Goal: Use online tool/utility: Utilize a website feature to perform a specific function

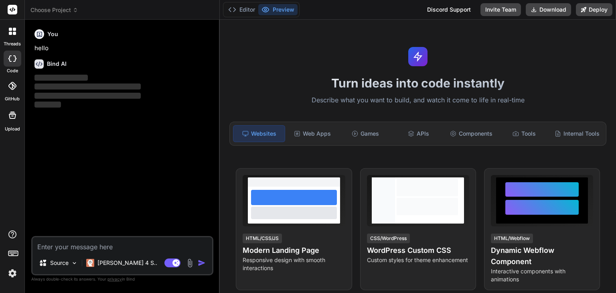
click at [12, 273] on img at bounding box center [13, 273] width 14 height 14
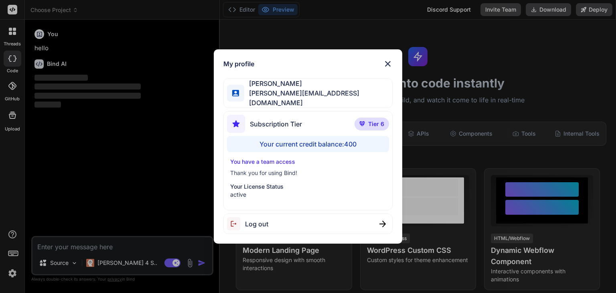
type textarea "x"
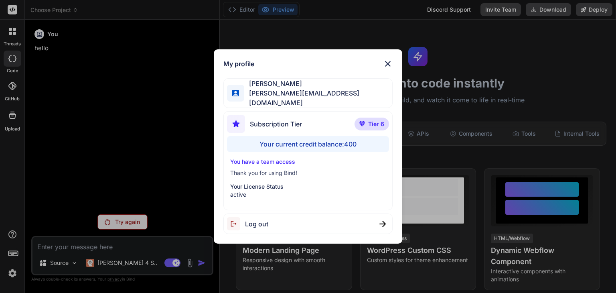
click at [385, 69] on img at bounding box center [388, 64] width 10 height 10
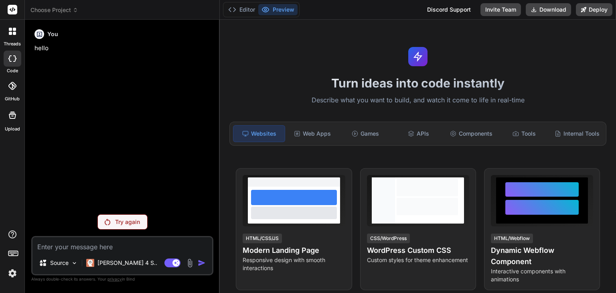
click at [74, 251] on textarea at bounding box center [122, 244] width 180 height 14
paste textarea "Lore ips dolorsitame con adipisci el seddoeiusmo tempo i'utlab etdolorema al en…"
type textarea "Lore ips dolorsitame con adipisci el seddoeiusmo tempo i'utlab etdolorema al en…"
type textarea "x"
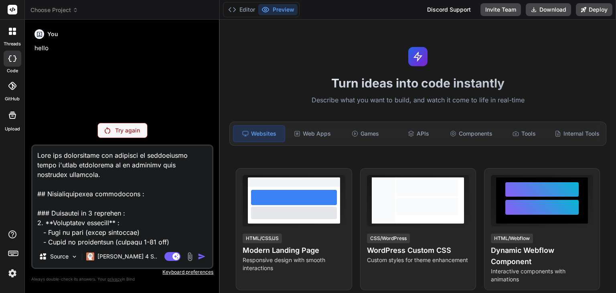
scroll to position [530, 0]
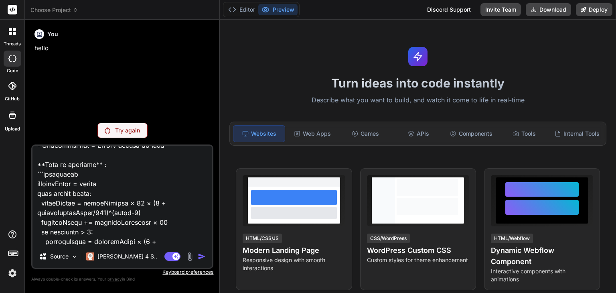
type textarea "Lore ips dolorsitame con adipisci el seddoeiusmo tempo i'utlab etdolorema al en…"
click at [14, 63] on div at bounding box center [13, 59] width 18 height 16
click at [11, 38] on div at bounding box center [12, 31] width 17 height 17
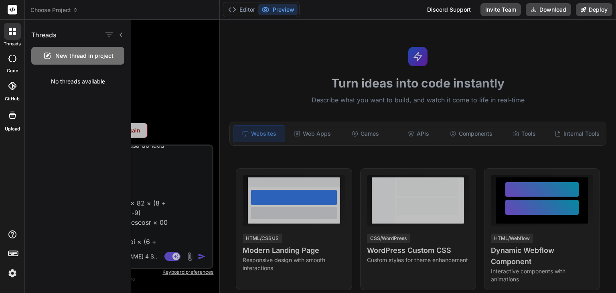
click at [8, 57] on icon at bounding box center [12, 58] width 8 height 6
type textarea "x"
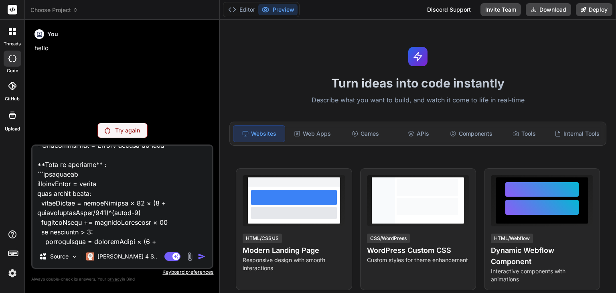
drag, startPoint x: 312, startPoint y: 71, endPoint x: 298, endPoint y: 66, distance: 14.6
click at [312, 71] on div "Turn ideas into code instantly Describe what you want to build, and watch it co…" at bounding box center [418, 156] width 396 height 273
click at [234, 10] on icon at bounding box center [232, 10] width 8 height 8
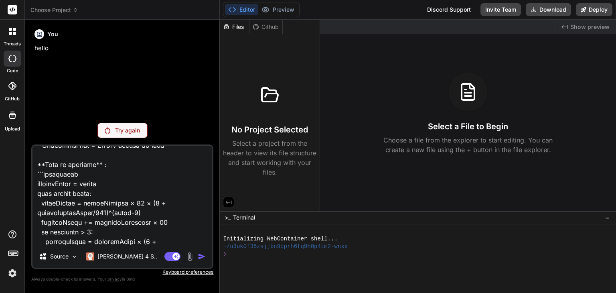
click at [49, 8] on span "Choose Project" at bounding box center [54, 10] width 48 height 8
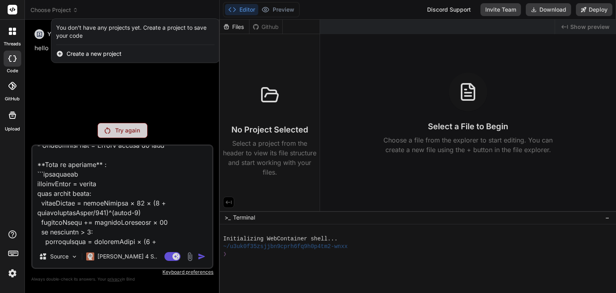
click at [75, 55] on span "Create a new project" at bounding box center [94, 54] width 55 height 8
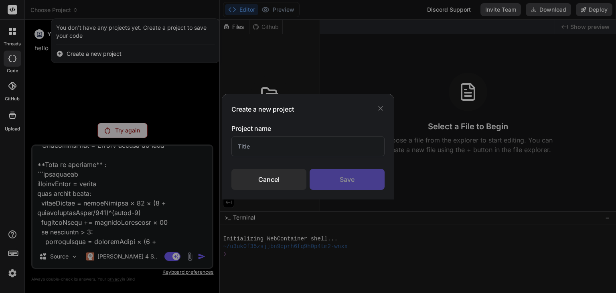
click at [262, 147] on input "text" at bounding box center [307, 146] width 153 height 20
type input "t"
type input "immo test"
click at [366, 175] on div "Save" at bounding box center [347, 179] width 75 height 21
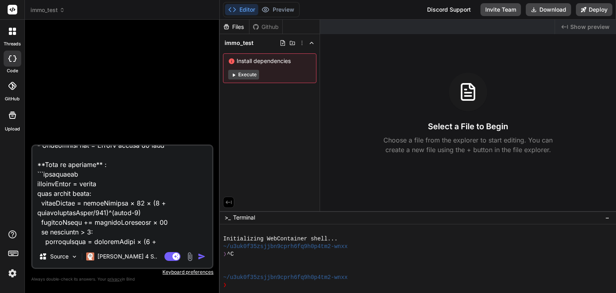
click at [246, 76] on button "Execute" at bounding box center [243, 75] width 31 height 10
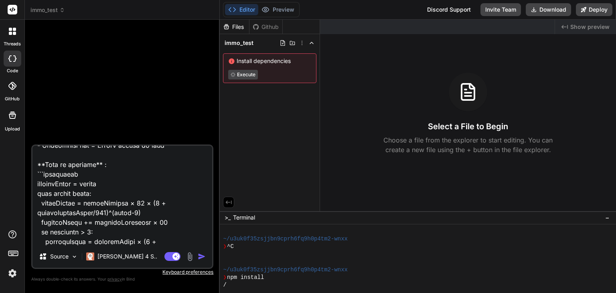
click at [201, 256] on img "button" at bounding box center [202, 256] width 8 height 8
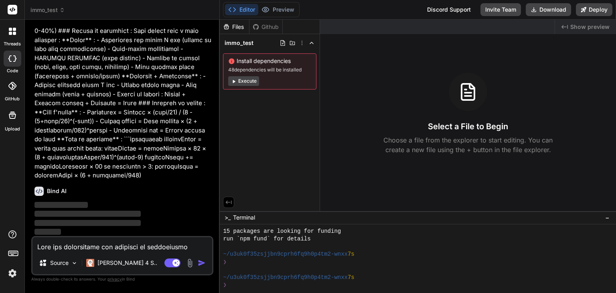
scroll to position [115, 0]
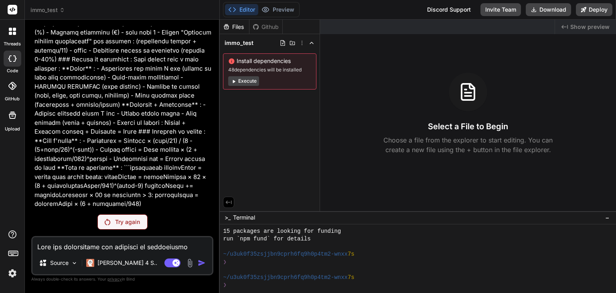
click at [132, 223] on p "Try again" at bounding box center [127, 222] width 25 height 8
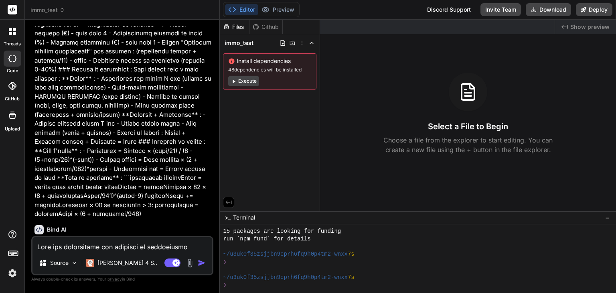
scroll to position [144, 0]
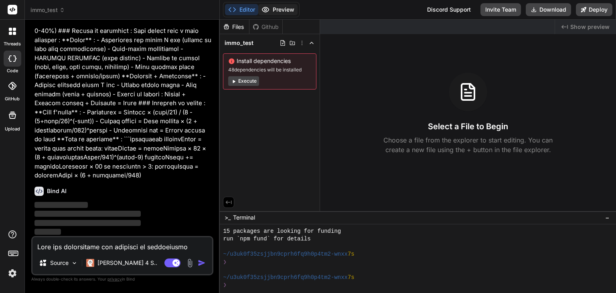
click at [281, 13] on button "Preview" at bounding box center [277, 9] width 39 height 11
click at [247, 12] on button "Editor" at bounding box center [241, 9] width 33 height 11
click at [44, 12] on span "immo_test" at bounding box center [47, 10] width 34 height 8
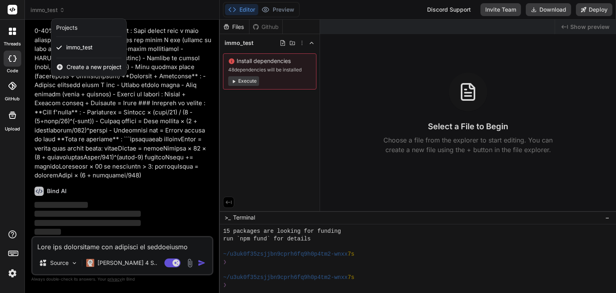
click at [153, 19] on div at bounding box center [308, 146] width 616 height 293
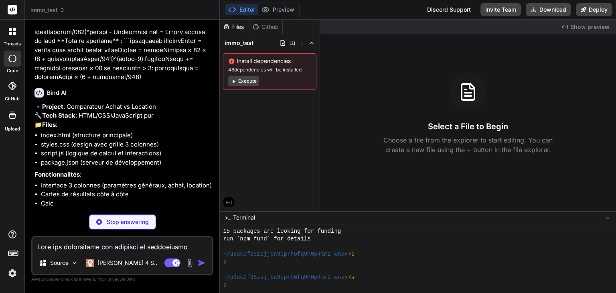
scroll to position [250, 0]
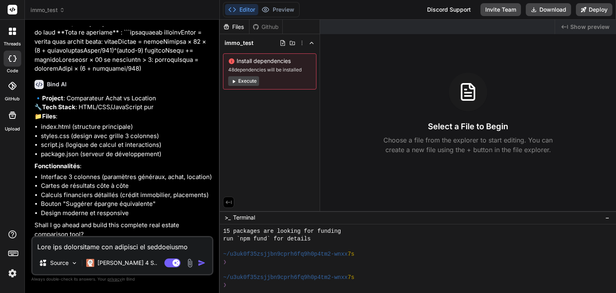
type textarea "x"
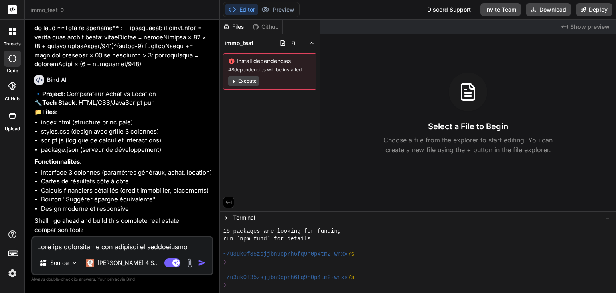
scroll to position [272, 0]
click at [201, 262] on img "button" at bounding box center [202, 263] width 8 height 8
click at [125, 242] on textarea at bounding box center [122, 244] width 180 height 14
type textarea "y"
type textarea "x"
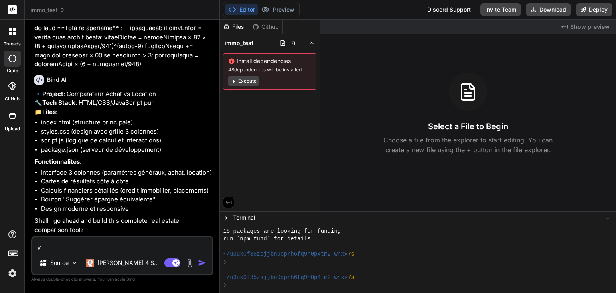
type textarea "ye"
type textarea "x"
type textarea "yes"
type textarea "x"
type textarea "yes"
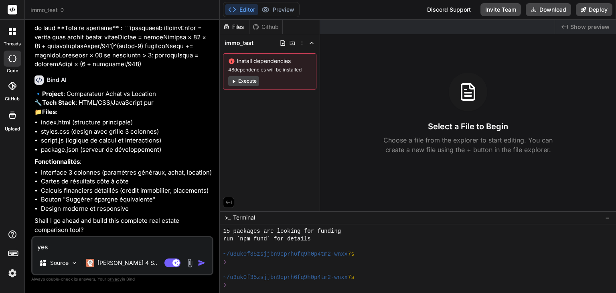
click at [205, 265] on img "button" at bounding box center [202, 263] width 8 height 8
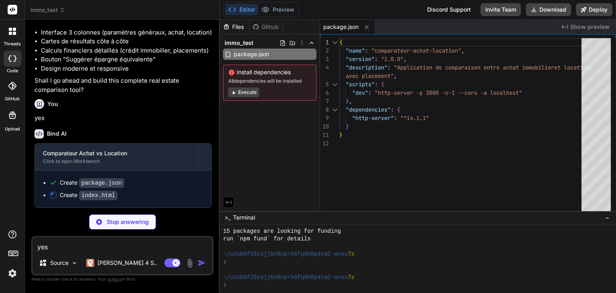
scroll to position [412, 0]
type textarea "x"
type textarea "<h3 id="meilleurChoix">Comparaison</h3> <p id="differencePatrimoine">Différence…"
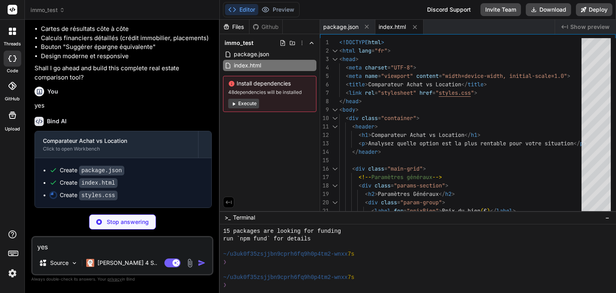
scroll to position [424, 0]
click at [12, 275] on img at bounding box center [13, 273] width 14 height 14
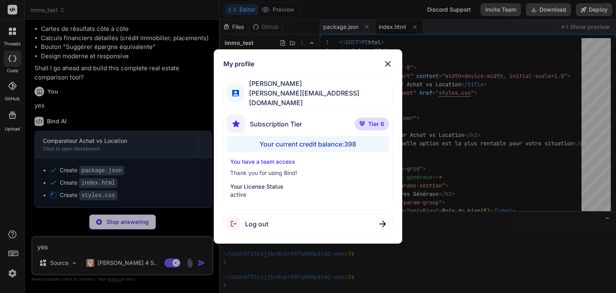
type textarea "x"
type textarea ".comparison-result { min-width: auto; width: 100%; } }"
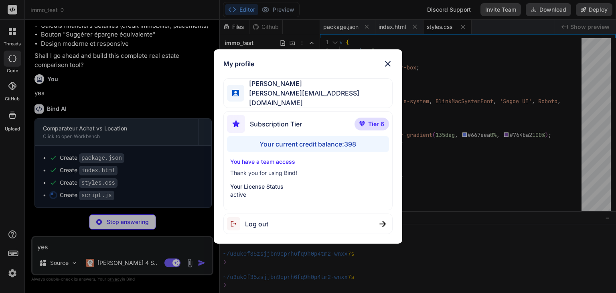
click at [306, 143] on div "Your current credit balance: 398" at bounding box center [308, 144] width 162 height 16
click at [391, 65] on img at bounding box center [388, 64] width 10 height 10
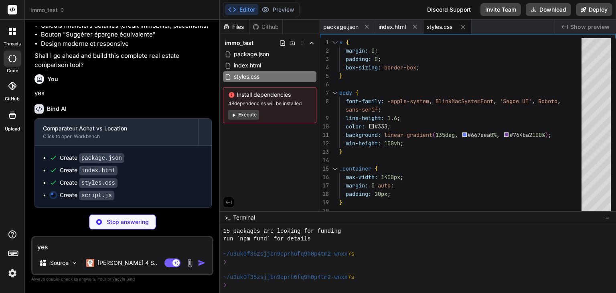
click at [249, 116] on button "Execute" at bounding box center [243, 115] width 31 height 10
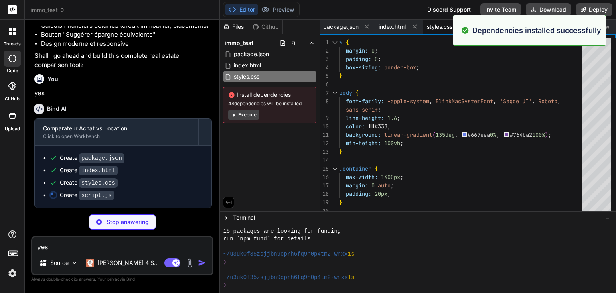
scroll to position [436, 0]
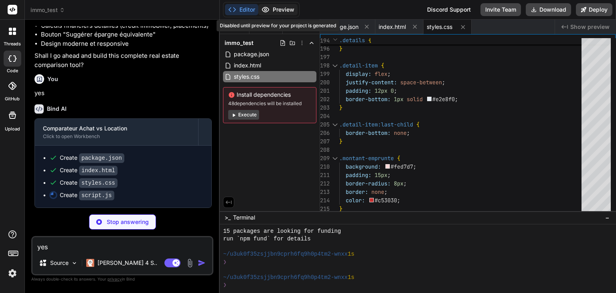
type textarea "x"
type textarea "// Initialisation de l'application document.addEventListener('DOMContentLoaded'…"
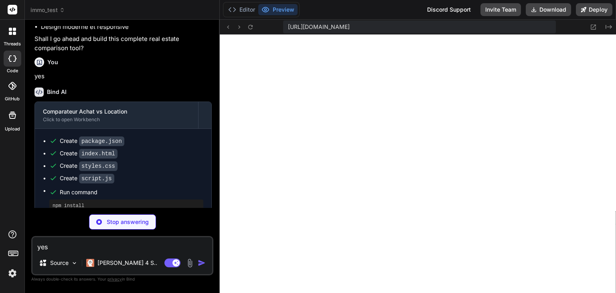
scroll to position [739, 0]
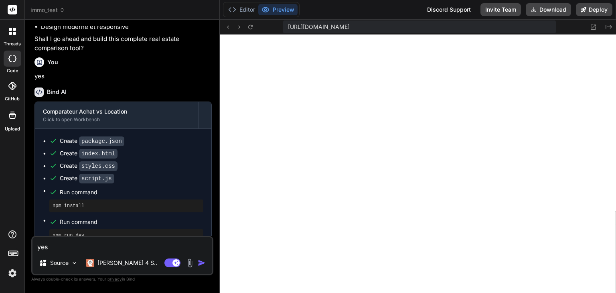
type textarea "x"
click at [118, 243] on textarea "yes" at bounding box center [122, 244] width 180 height 14
type textarea "f"
type textarea "x"
type textarea "fa"
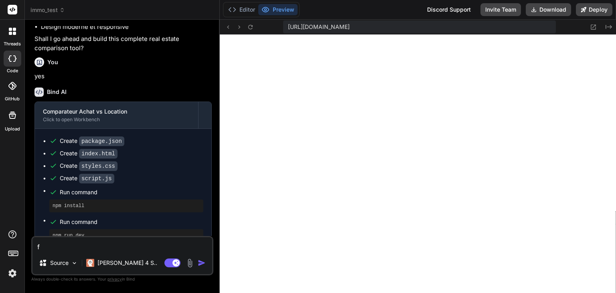
type textarea "x"
type textarea "fai"
type textarea "x"
type textarea "fais"
type textarea "x"
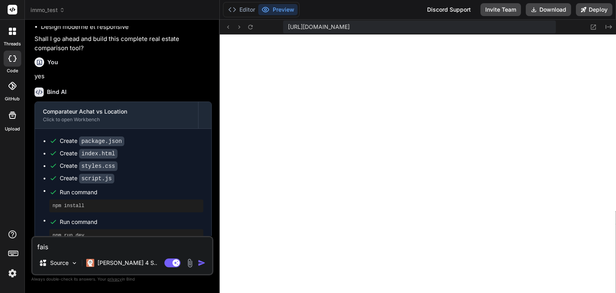
type textarea "fais"
type textarea "x"
type textarea "fais u"
type textarea "x"
type textarea "fais un"
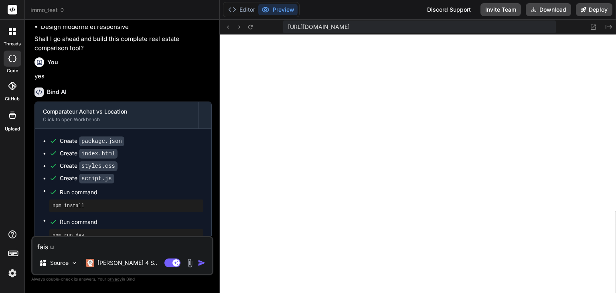
type textarea "x"
type textarea "fais un"
type textarea "x"
type textarea "fais un r"
type textarea "x"
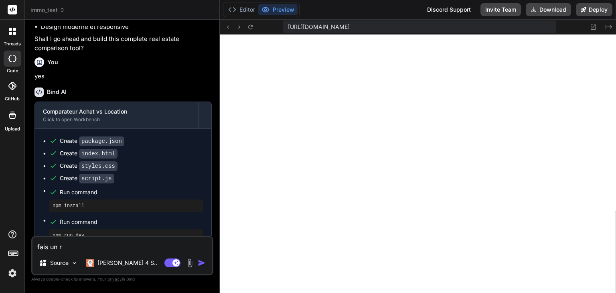
type textarea "fais un re"
type textarea "x"
type textarea "fais un ren"
type textarea "x"
type textarea "fais un rend"
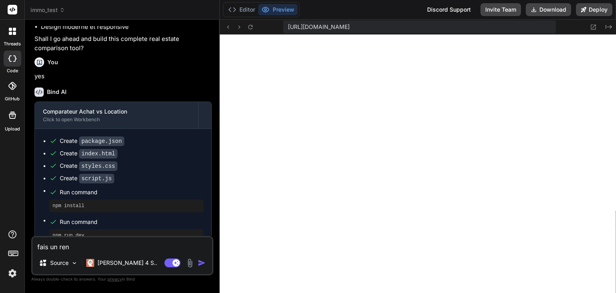
type textarea "x"
type textarea "fais un rendu"
type textarea "x"
type textarea "fais un rendu"
type textarea "x"
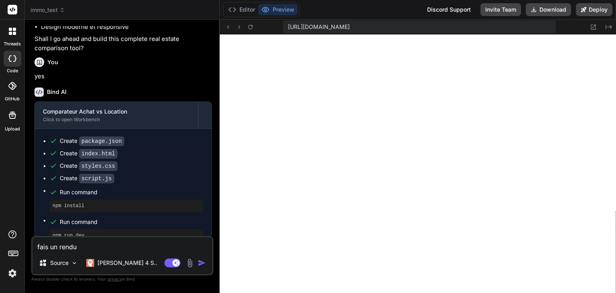
type textarea "fais un rendu p"
type textarea "x"
type textarea "fais un rendu pl"
type textarea "x"
type textarea "fais un rendu plu"
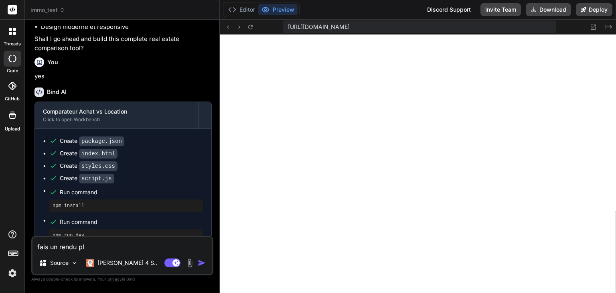
type textarea "x"
type textarea "fais un rendu plus"
type textarea "x"
type textarea "fais un rendu plus"
type textarea "x"
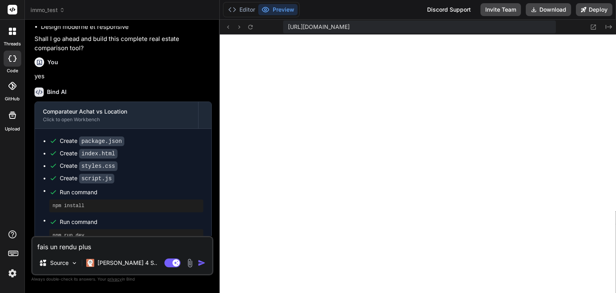
type textarea "fais un rendu plus d"
type textarea "x"
type textarea "fais un rendu plus de"
type textarea "x"
type textarea "fais un rendu plus des"
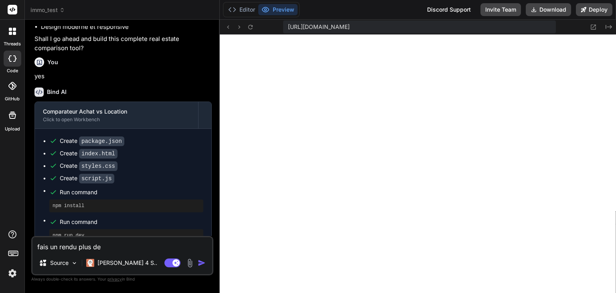
type textarea "x"
type textarea "fais un rendu plus desi"
type textarea "x"
type textarea "fais un rendu plus desig"
type textarea "x"
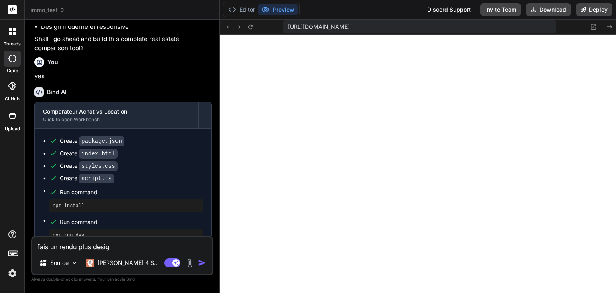
type textarea "fais un rendu plus design"
type textarea "x"
type textarea "fais un rendu plus design"
type textarea "x"
type textarea "fais un rendu plus design e"
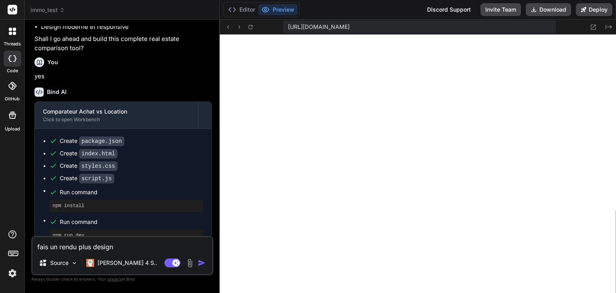
type textarea "x"
type textarea "fais un rendu plus design et"
type textarea "x"
type textarea "fais un rendu plus design et"
type textarea "x"
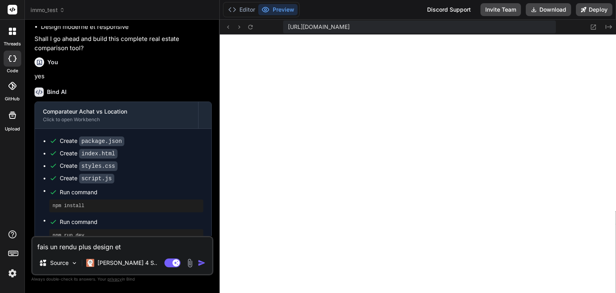
type textarea "fais un rendu plus design et a"
type textarea "x"
type textarea "fais un rendu plus design et aj"
type textarea "x"
type textarea "fais un rendu plus design et ajo"
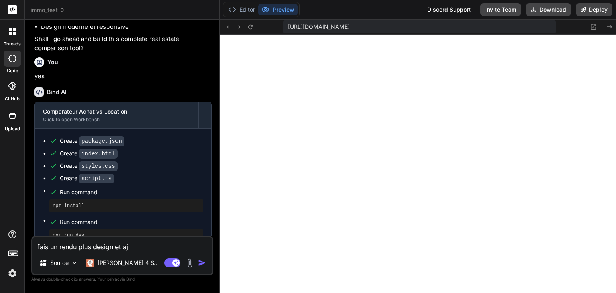
type textarea "x"
type textarea "fais un rendu plus design et ajou"
type textarea "x"
type textarea "fais un rendu plus design et ajout"
type textarea "x"
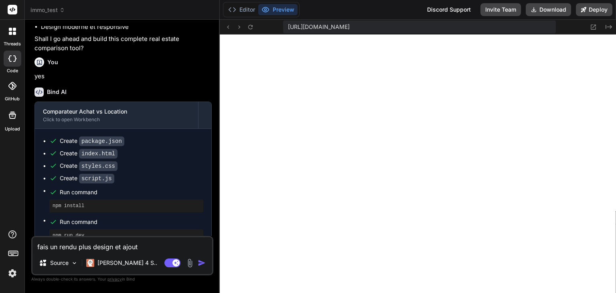
type textarea "fais un rendu plus design et ajoute"
type textarea "x"
type textarea "fais un rendu plus design et ajoute"
type textarea "x"
type textarea "fais un rendu plus design et ajoute u"
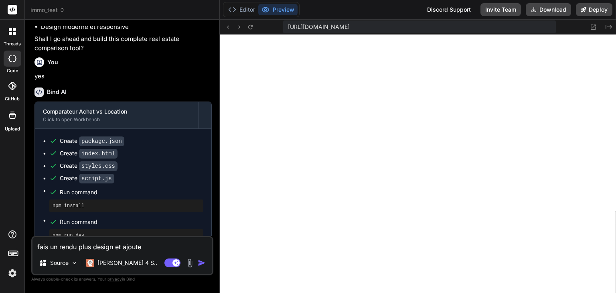
type textarea "x"
type textarea "fais un rendu plus design et ajoute un"
type textarea "x"
type textarea "fais un rendu plus design et ajoute un"
type textarea "x"
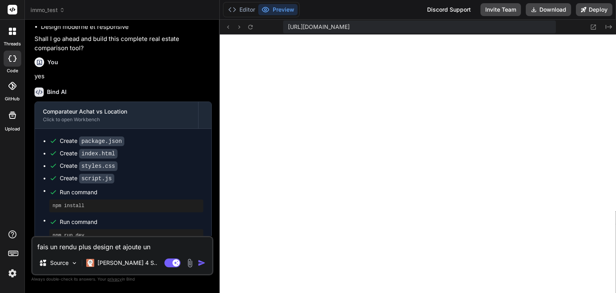
type textarea "fais un rendu plus design et ajoute un t"
type textarea "x"
type textarea "fais un rendu plus design et ajoute un ta"
type textarea "x"
type textarea "fais un rendu plus design et ajoute un tab"
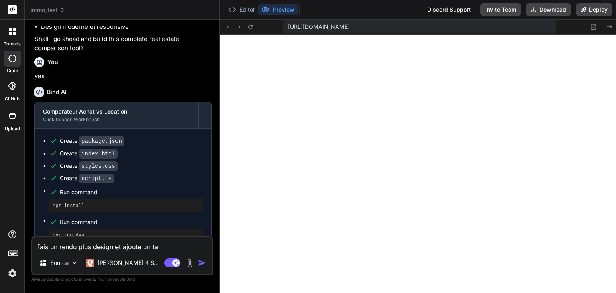
type textarea "x"
type textarea "fais un rendu plus design et ajoute un tabl"
type textarea "x"
type textarea "fais un rendu plus design et ajoute un table"
type textarea "x"
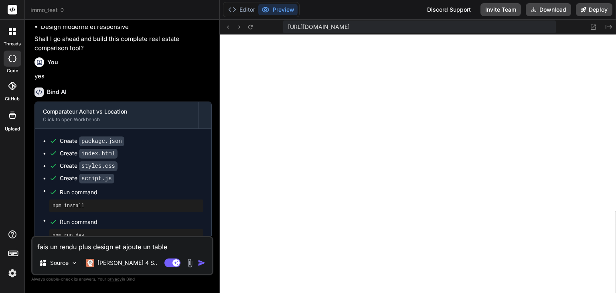
type textarea "fais un rendu plus design et ajoute un tablea"
type textarea "x"
type textarea "fais un rendu plus design et ajoute un tableau"
type textarea "x"
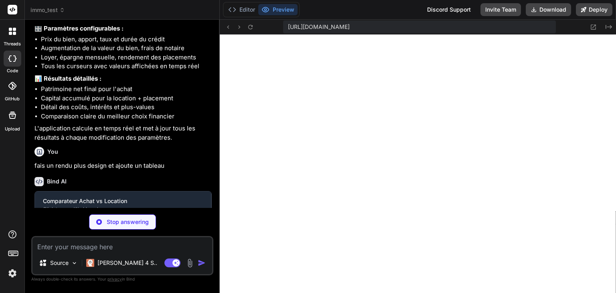
scroll to position [781, 0]
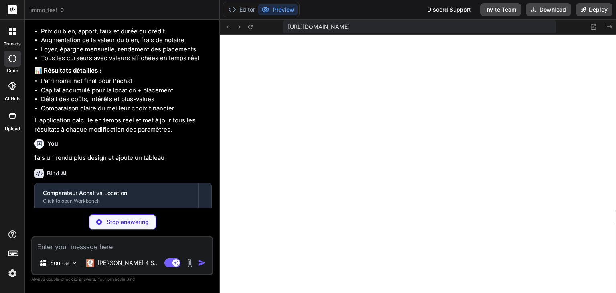
click at [11, 273] on img at bounding box center [13, 273] width 14 height 14
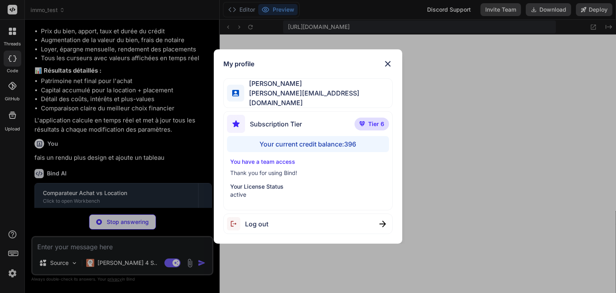
click at [478, 93] on div "My profile [PERSON_NAME] [PERSON_NAME][EMAIL_ADDRESS][DOMAIN_NAME] Subscription…" at bounding box center [308, 146] width 616 height 293
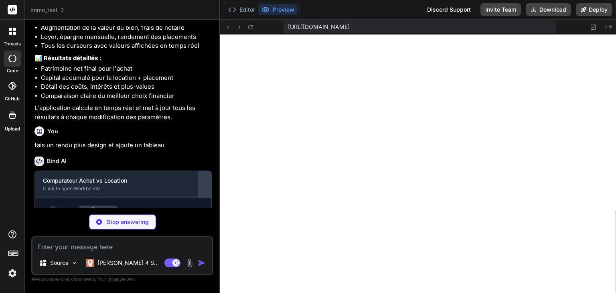
scroll to position [825, 0]
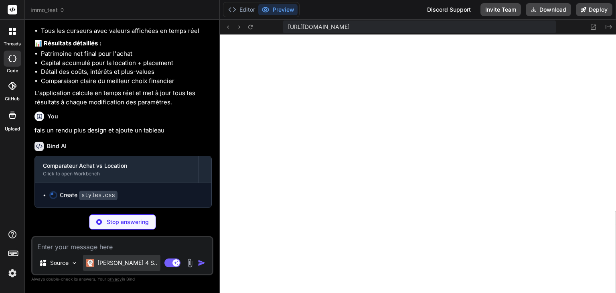
click at [107, 266] on p "[PERSON_NAME] 4 S.." at bounding box center [127, 263] width 60 height 8
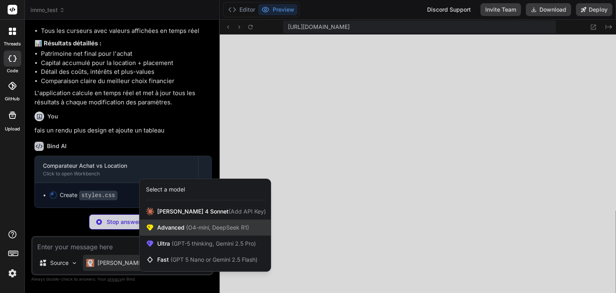
type textarea "x"
type textarea "font-size: 1.75rem; } }"
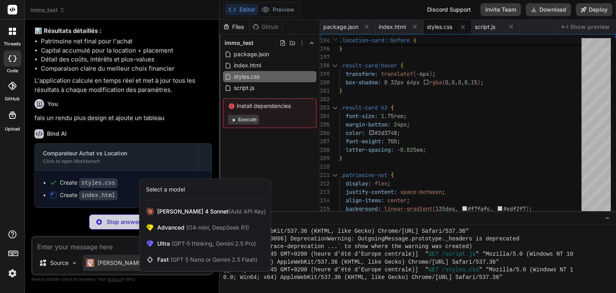
click at [503, 183] on div at bounding box center [308, 146] width 616 height 293
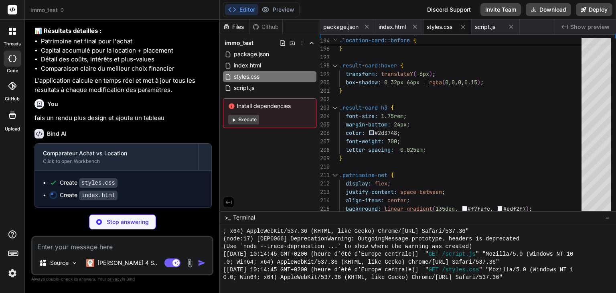
click at [242, 119] on button "Execute" at bounding box center [243, 120] width 31 height 10
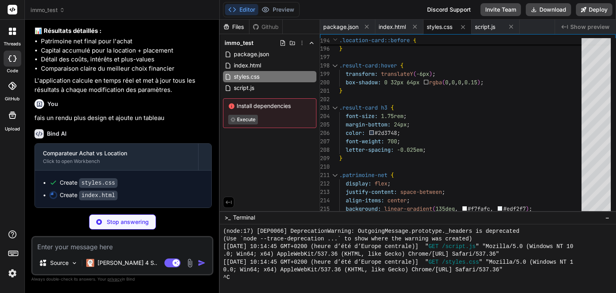
scroll to position [747, 0]
click at [581, 26] on span "Show preview" at bounding box center [589, 27] width 39 height 8
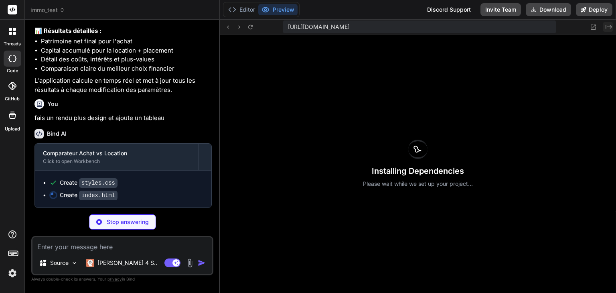
click at [611, 27] on icon "Created with Pixso." at bounding box center [609, 27] width 6 height 6
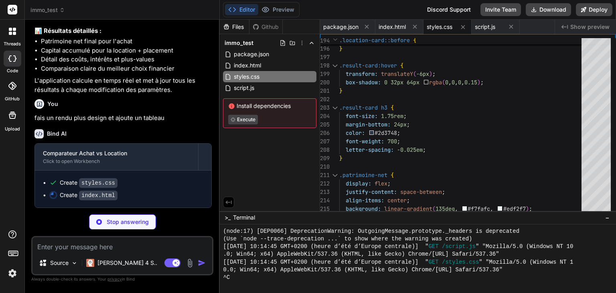
click at [241, 8] on button "Editor" at bounding box center [241, 9] width 33 height 11
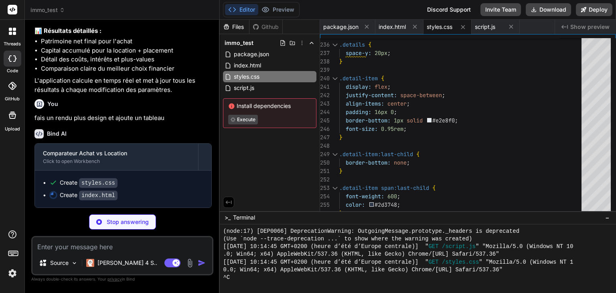
type textarea "x"
type textarea "</div> </div> <script src="script.js"></script> </body> </html>"
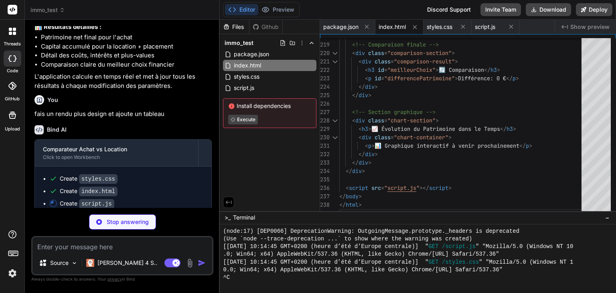
type textarea "x"
type textarea "new ComparateurImmobilier(); });"
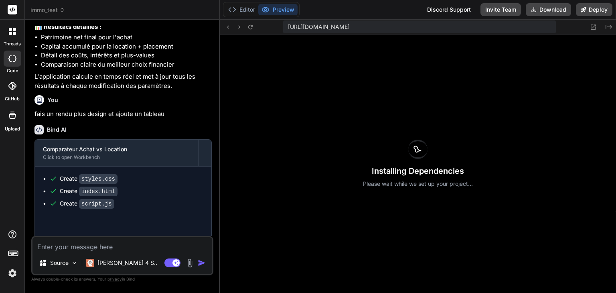
type textarea "x"
